Goal: Task Accomplishment & Management: Use online tool/utility

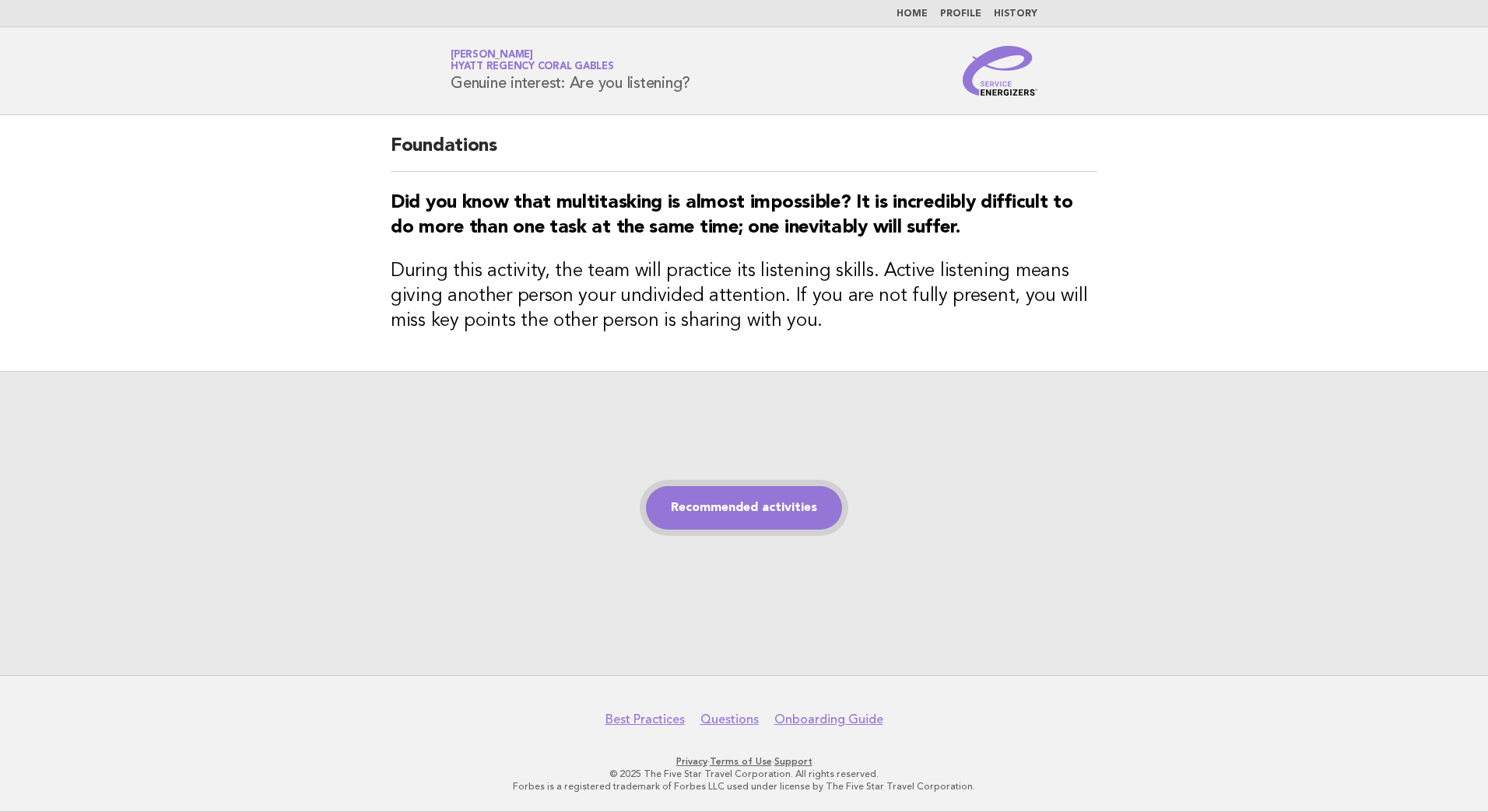
click at [726, 509] on link "Recommended activities" at bounding box center [744, 508] width 196 height 44
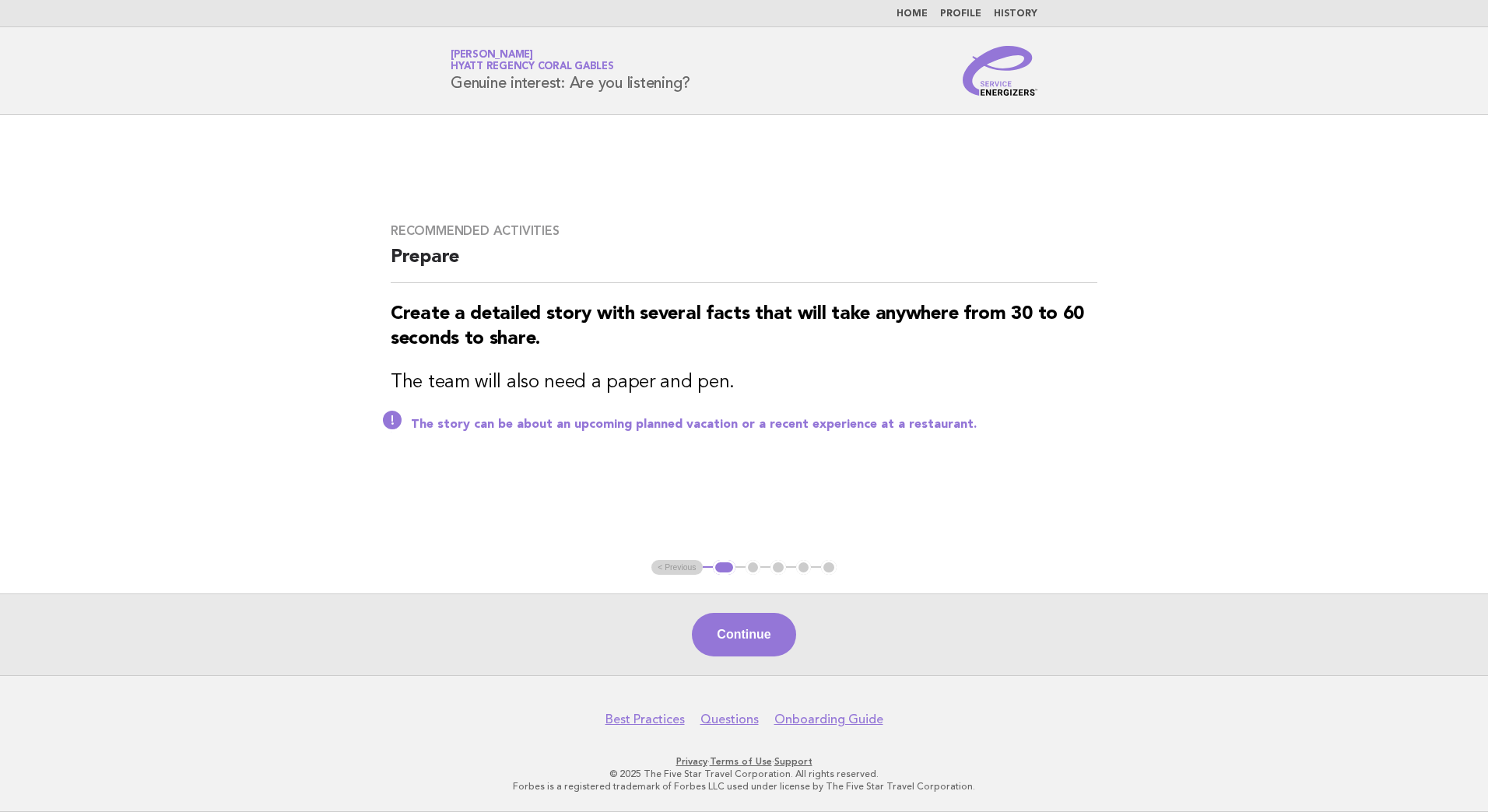
click at [759, 647] on button "Continue" at bounding box center [744, 635] width 104 height 44
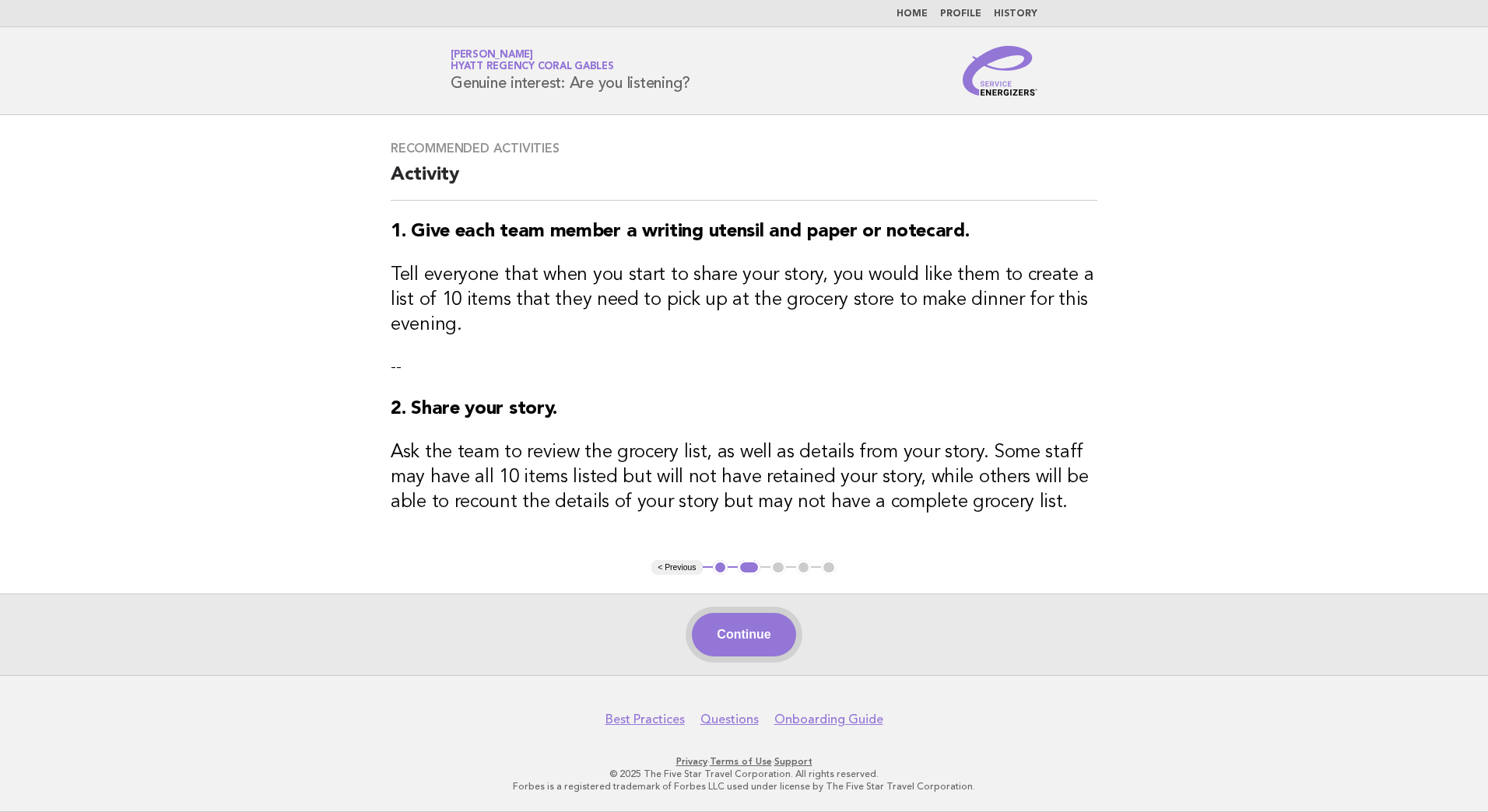
click at [765, 634] on button "Continue" at bounding box center [744, 635] width 104 height 44
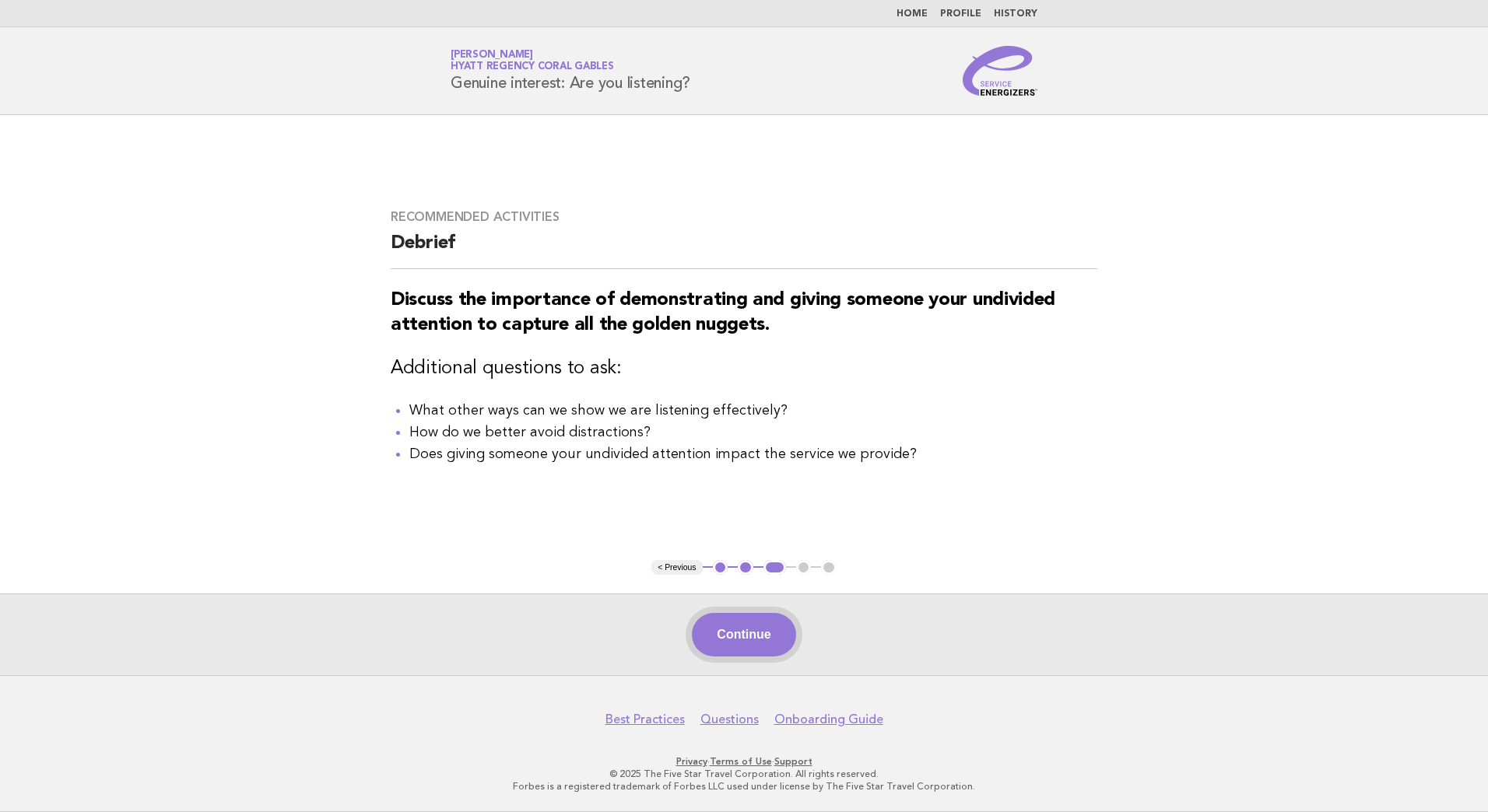
click at [757, 637] on button "Continue" at bounding box center [744, 635] width 104 height 44
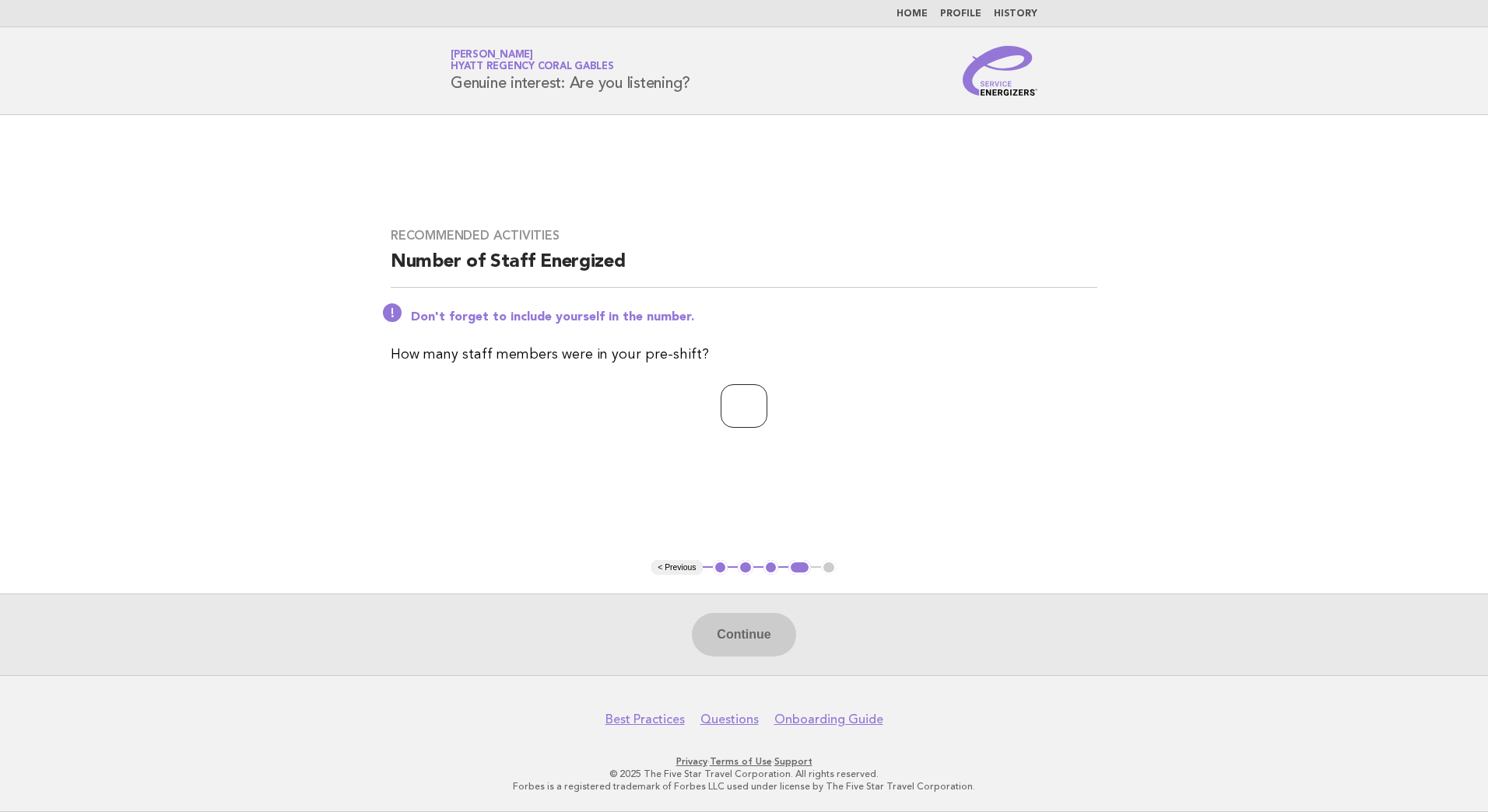
click at [723, 411] on input "number" at bounding box center [744, 406] width 47 height 44
type input "*"
click at [751, 619] on button "Continue" at bounding box center [744, 635] width 104 height 44
